Goal: Navigation & Orientation: Understand site structure

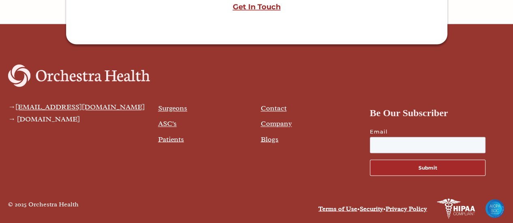
scroll to position [2180, 0]
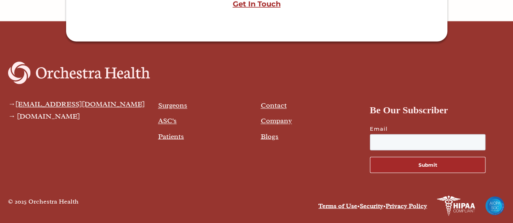
click at [174, 103] on link "Surgeons" at bounding box center [172, 105] width 29 height 9
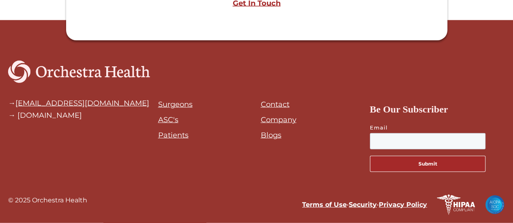
scroll to position [879, 0]
click at [178, 136] on link "Patients" at bounding box center [173, 135] width 30 height 9
click at [276, 117] on link "Company" at bounding box center [279, 119] width 36 height 9
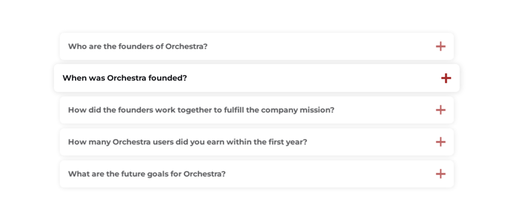
scroll to position [231, 0]
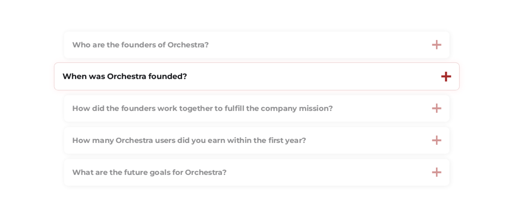
click at [444, 77] on div at bounding box center [446, 76] width 10 height 2
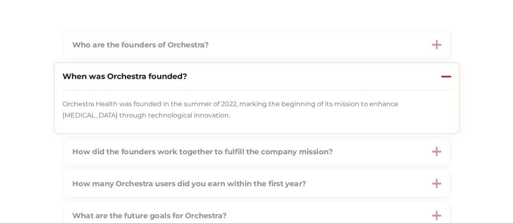
click at [444, 77] on div at bounding box center [446, 76] width 10 height 2
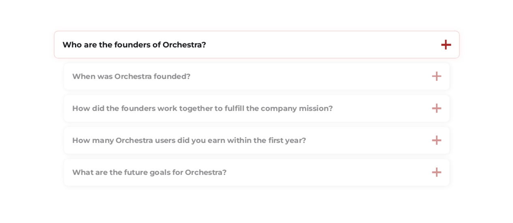
click at [439, 49] on div at bounding box center [446, 44] width 26 height 27
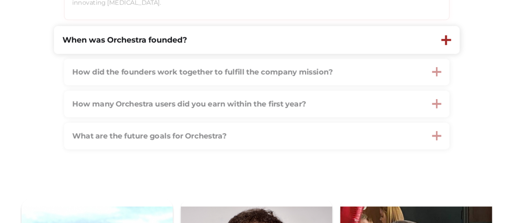
scroll to position [334, 0]
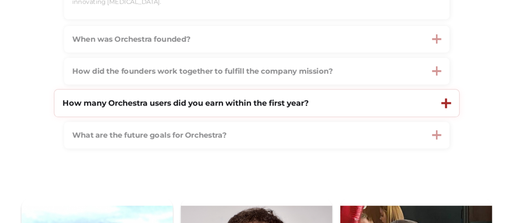
click at [441, 96] on div at bounding box center [446, 103] width 26 height 27
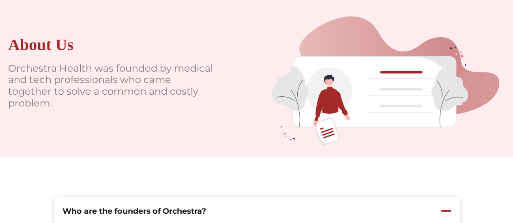
scroll to position [0, 0]
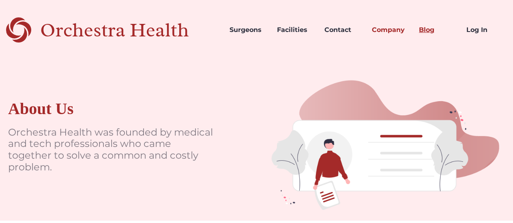
click at [427, 30] on link "Blog" at bounding box center [435, 30] width 47 height 28
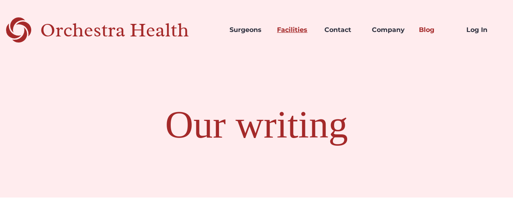
click at [291, 28] on link "Facilities" at bounding box center [293, 30] width 47 height 28
